Goal: Navigation & Orientation: Find specific page/section

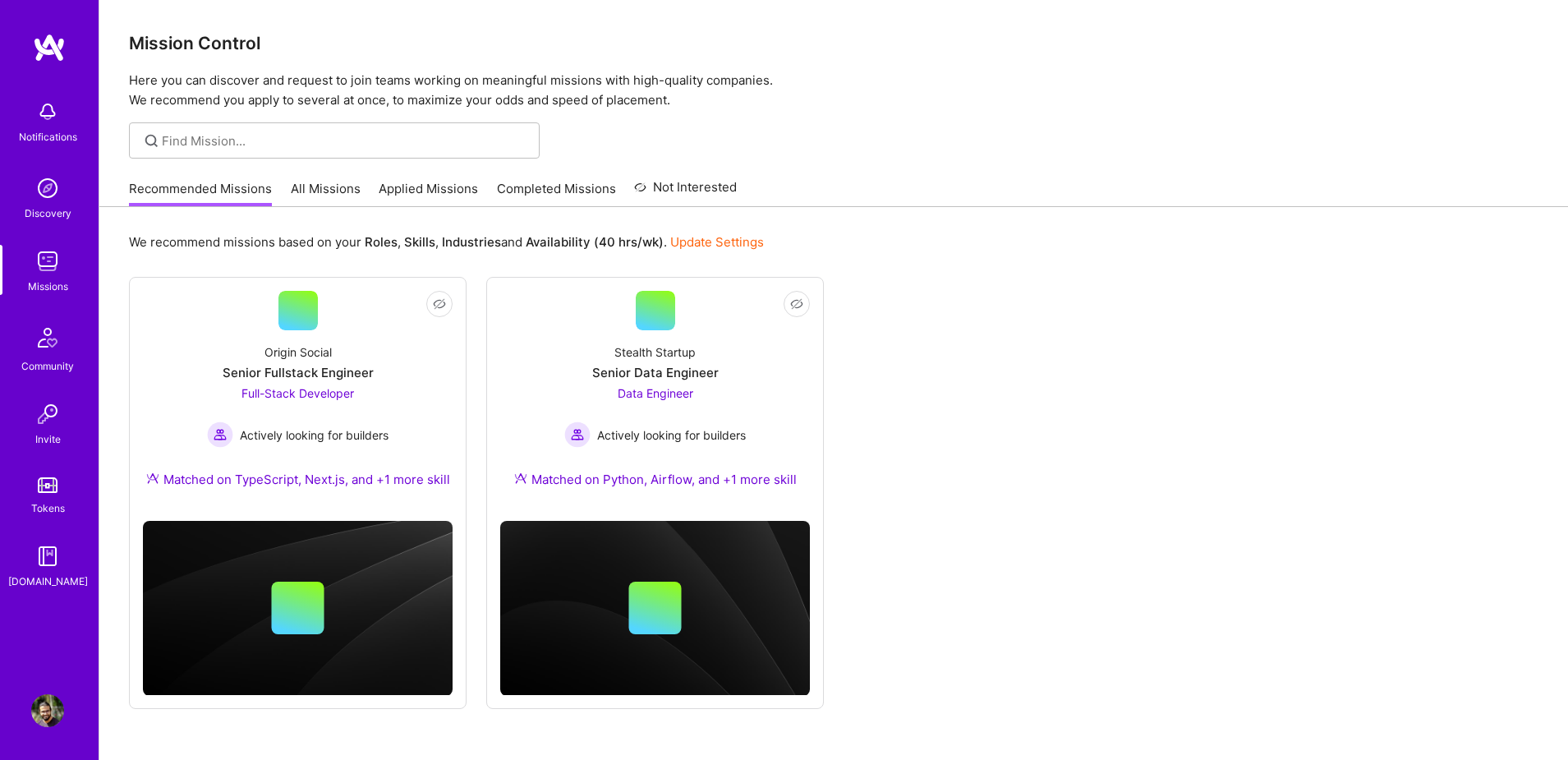
scroll to position [55, 0]
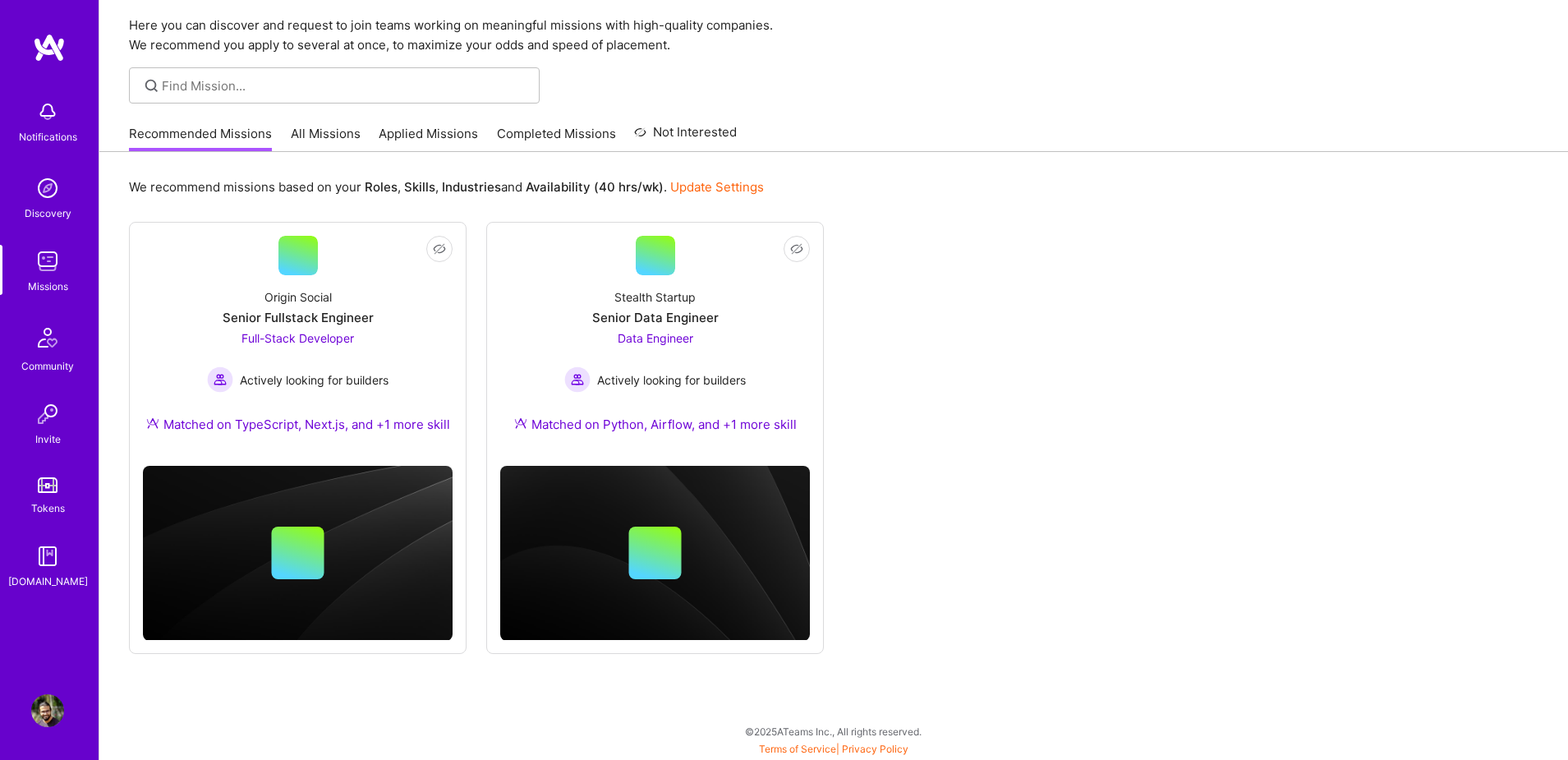
click at [439, 131] on link "Applied Missions" at bounding box center [428, 139] width 100 height 28
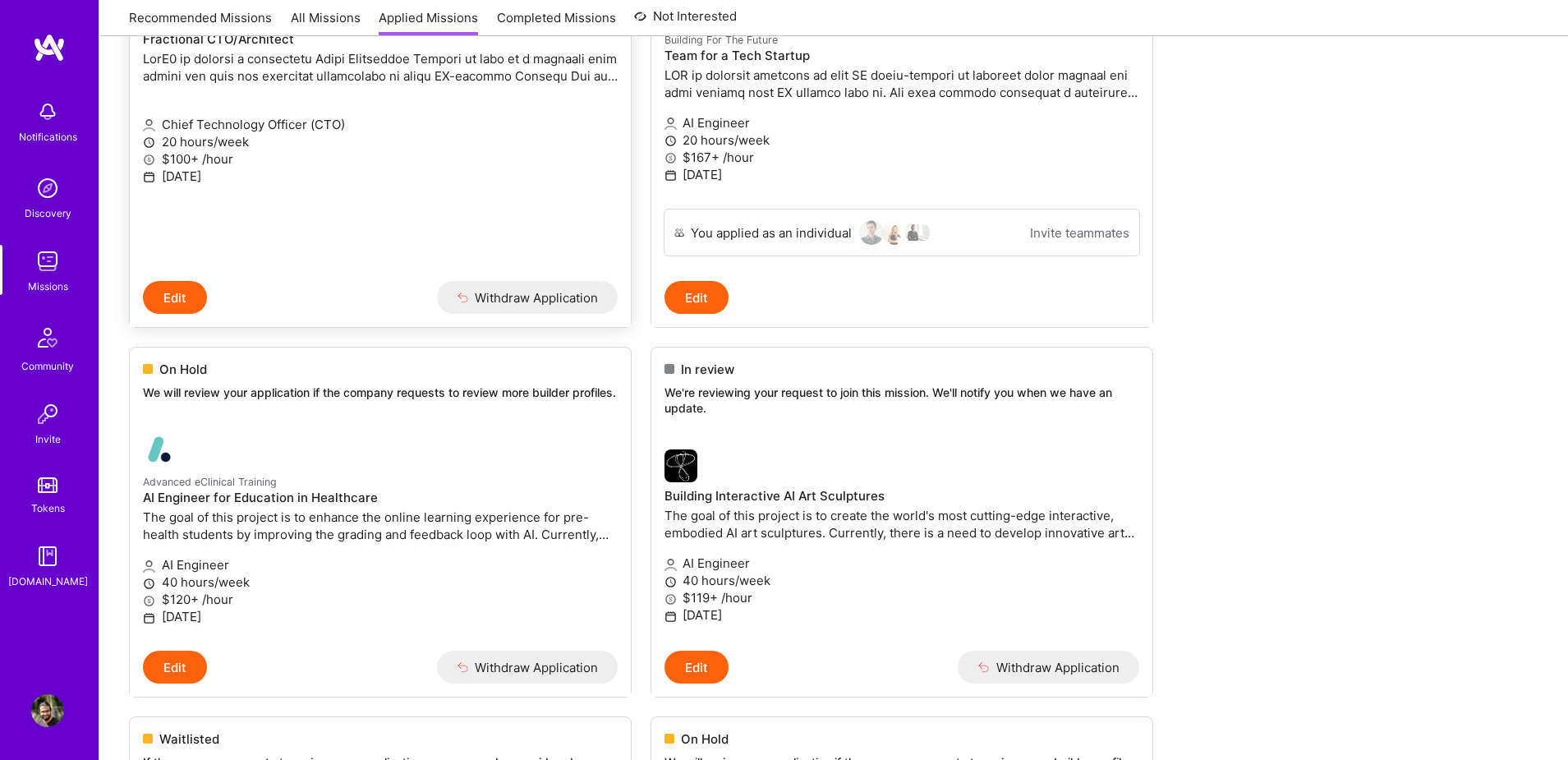
scroll to position [3385, 0]
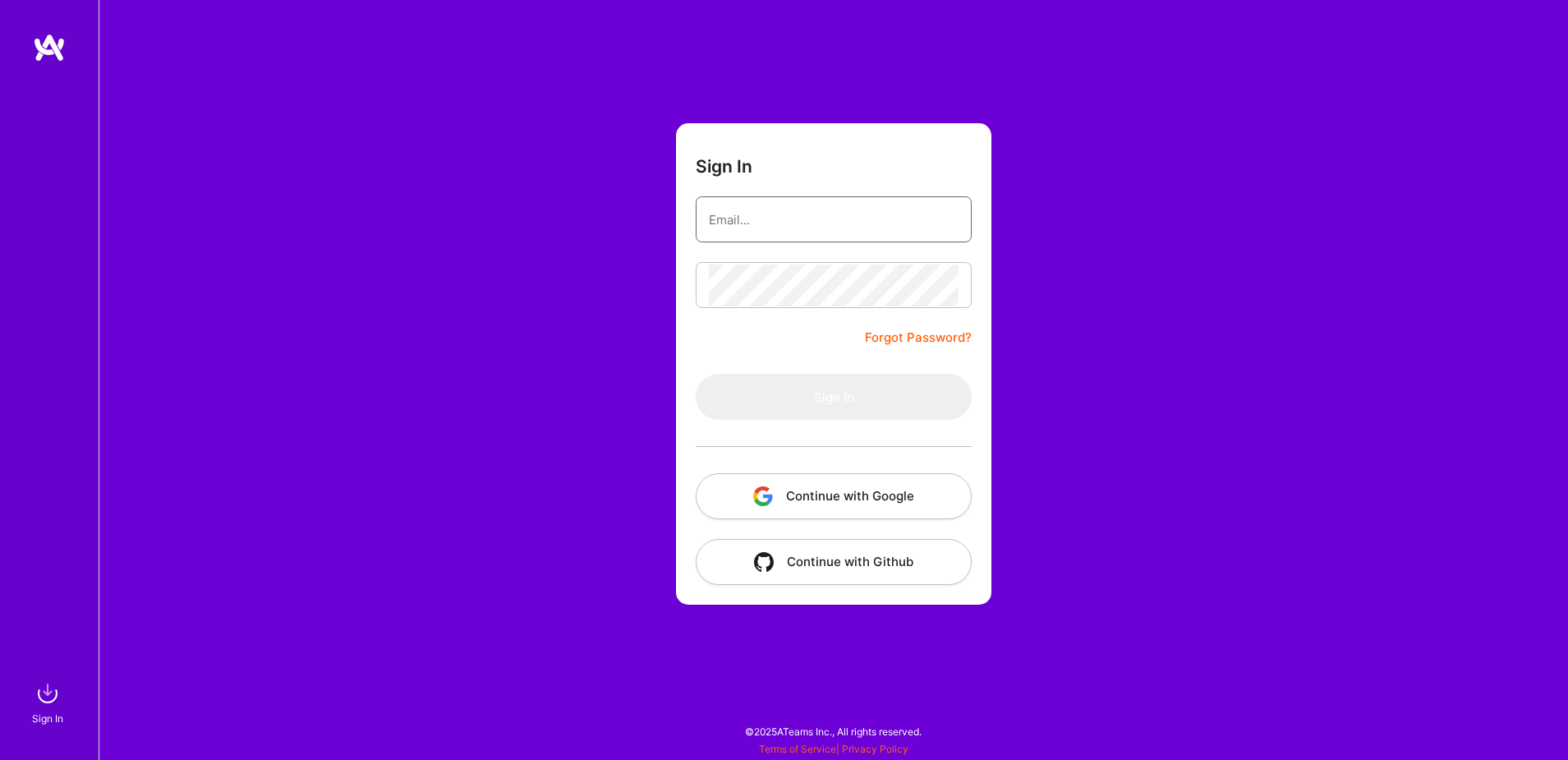
type input "[EMAIL_ADDRESS][DOMAIN_NAME]"
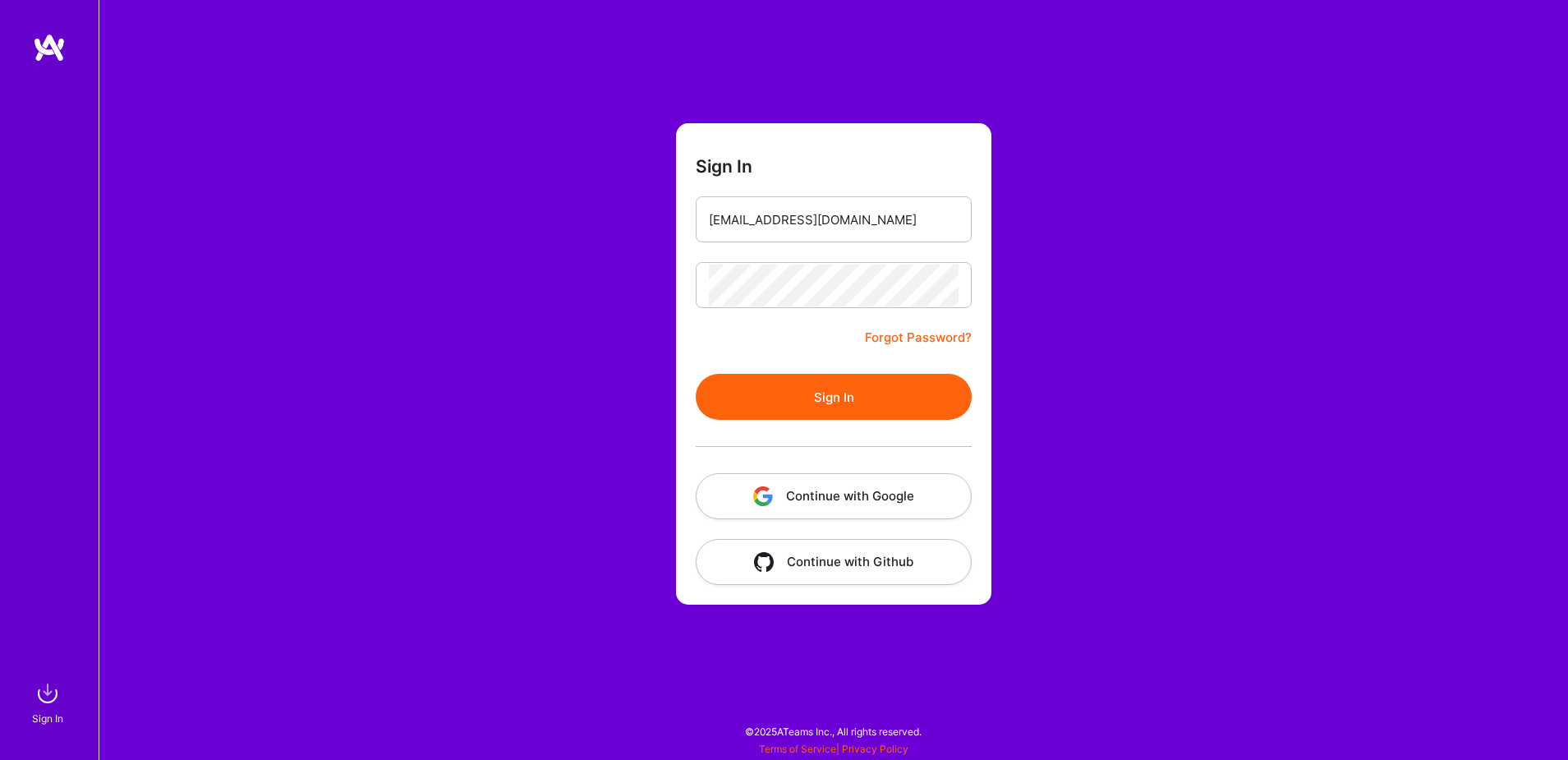
click at [816, 508] on button "Continue with Google" at bounding box center [833, 496] width 276 height 46
